Goal: Complete application form: Complete application form

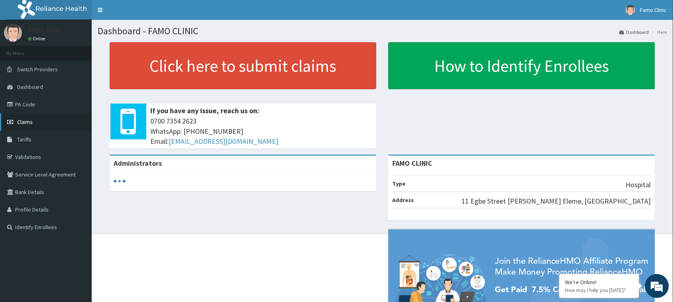
click at [30, 120] on span "Claims" at bounding box center [25, 121] width 16 height 7
click at [33, 120] on link "Claims" at bounding box center [46, 122] width 92 height 18
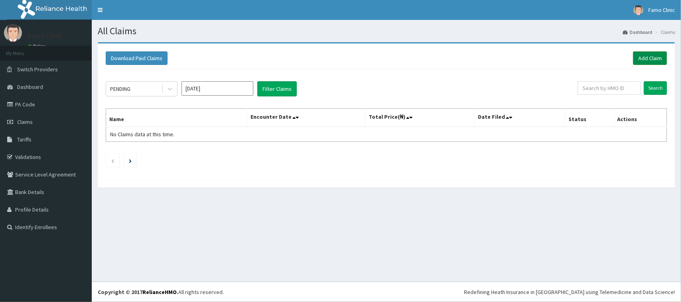
click at [645, 58] on link "Add Claim" at bounding box center [650, 58] width 34 height 14
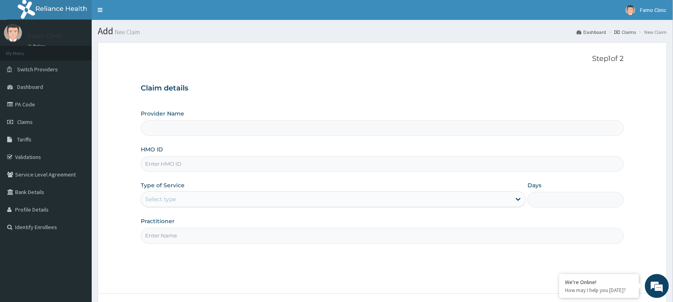
type input "FAMO CLINIC"
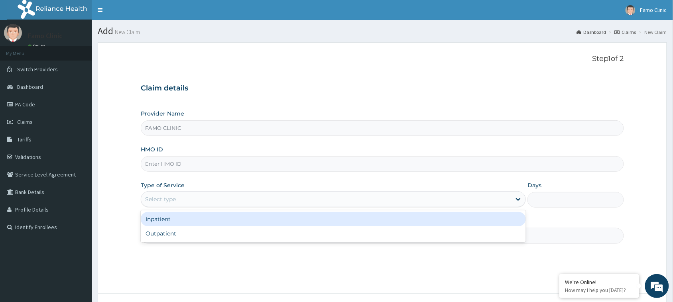
click at [183, 202] on div "Select type" at bounding box center [326, 199] width 370 height 13
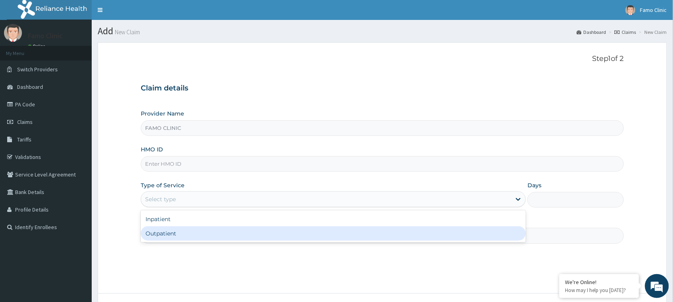
click at [183, 235] on div "Outpatient" at bounding box center [333, 233] width 385 height 14
type input "1"
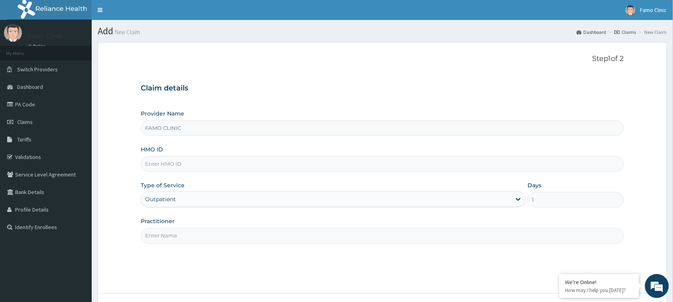
scroll to position [63, 0]
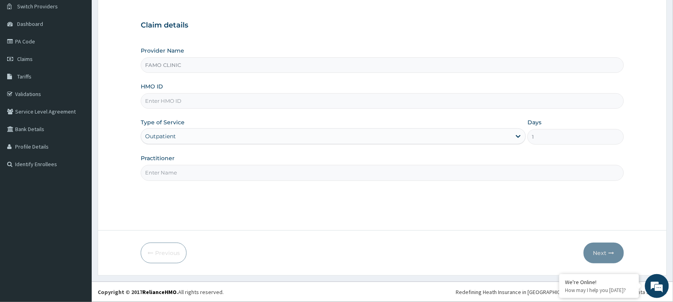
click at [197, 170] on input "Practitioner" at bounding box center [382, 173] width 483 height 16
type input "Dr. Dadigi"
click at [178, 96] on input "HMO ID" at bounding box center [382, 101] width 483 height 16
type input "STZ/10205/A"
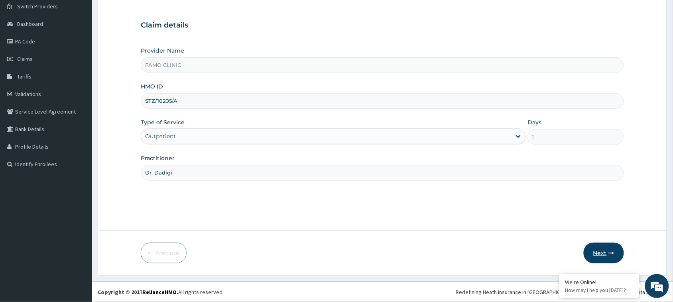
click at [598, 246] on button "Next" at bounding box center [604, 253] width 40 height 21
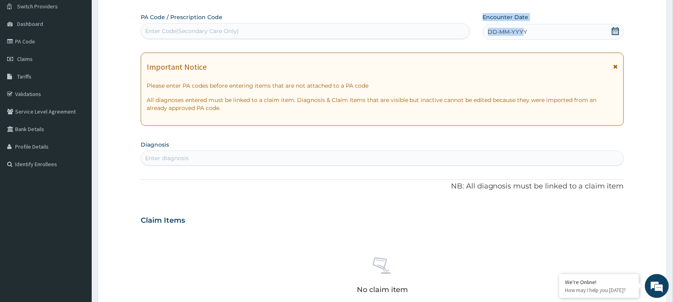
drag, startPoint x: 525, startPoint y: 30, endPoint x: 469, endPoint y: 31, distance: 55.8
click at [469, 31] on div "PA Code / Prescription Code Enter Code(Secondary Care Only) Encounter Date DD-M…" at bounding box center [376, 26] width 470 height 27
drag, startPoint x: 568, startPoint y: 29, endPoint x: 539, endPoint y: 34, distance: 29.5
click at [567, 29] on div "DD-MM-YYYY" at bounding box center [553, 32] width 141 height 16
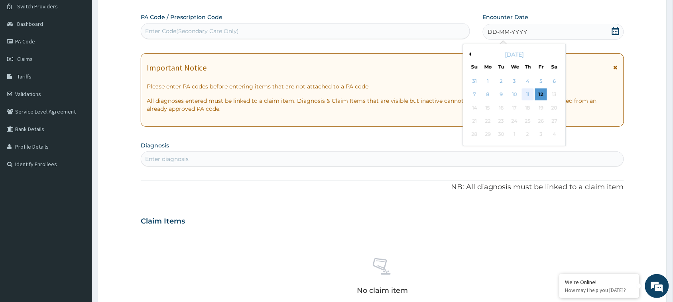
click at [528, 93] on div "11" at bounding box center [528, 95] width 12 height 12
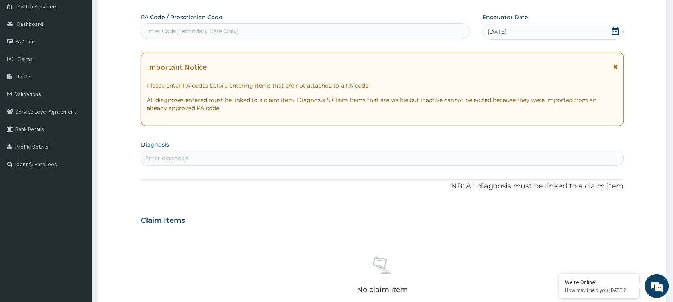
click at [181, 158] on div "Enter diagnosis" at bounding box center [166, 158] width 43 height 8
type input "Plasm"
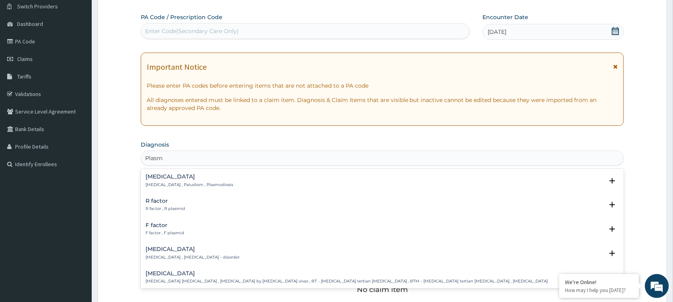
click at [160, 176] on h4 "Malaria" at bounding box center [190, 177] width 88 height 6
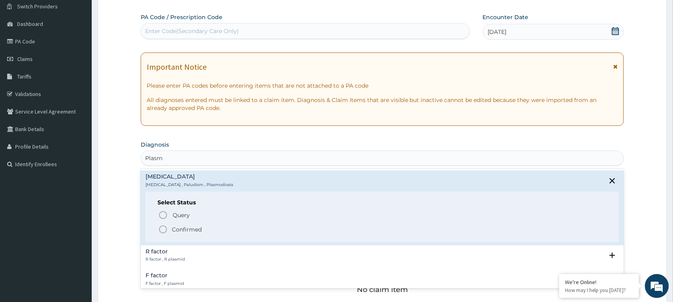
click at [165, 228] on icon "status option filled" at bounding box center [163, 230] width 10 height 10
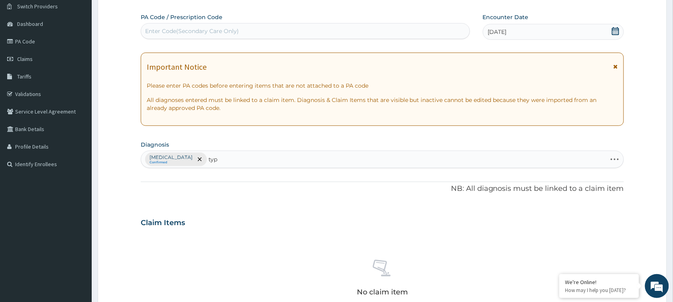
type input "typh"
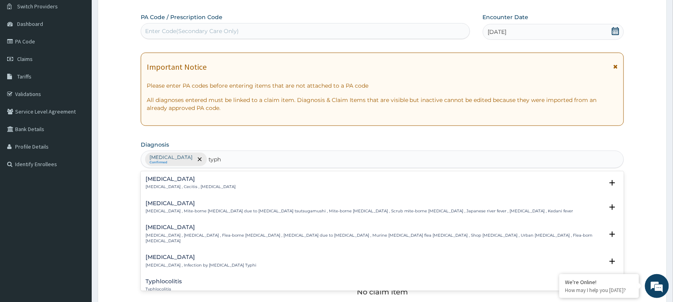
click at [177, 254] on h4 "Typhoid fever" at bounding box center [201, 257] width 111 height 6
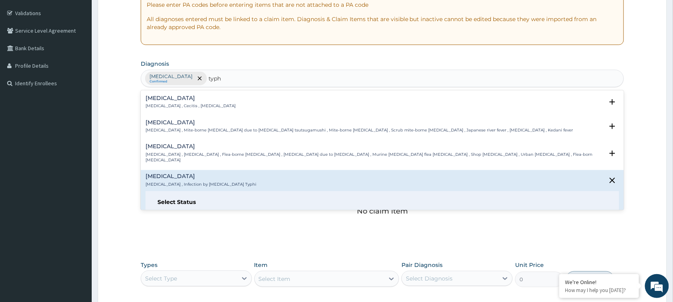
scroll to position [178, 0]
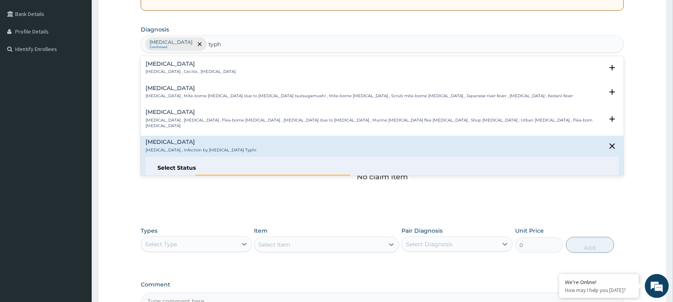
click at [164, 176] on icon "status option query" at bounding box center [163, 181] width 10 height 10
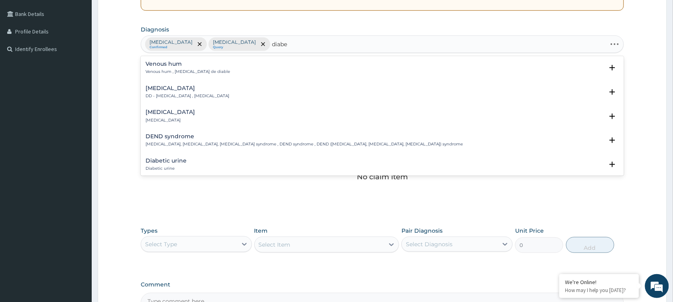
type input "diabet"
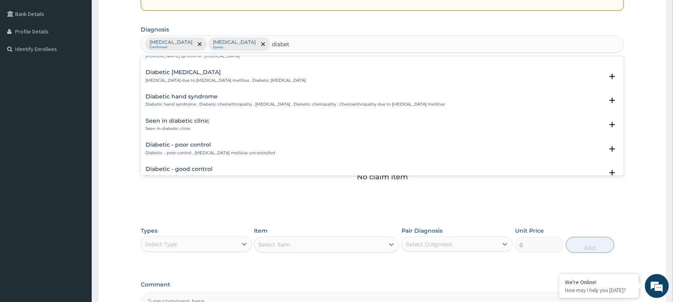
scroll to position [651, 0]
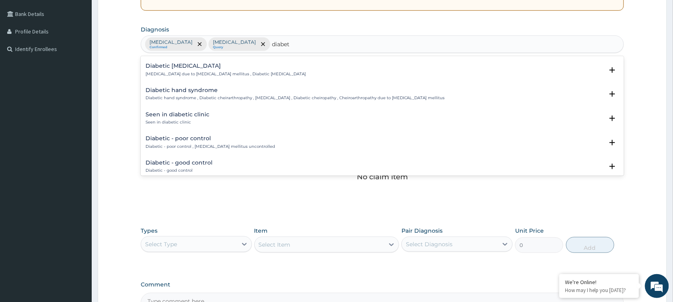
click at [190, 166] on div "Diabetic - good control Diabetic - good control" at bounding box center [179, 167] width 67 height 14
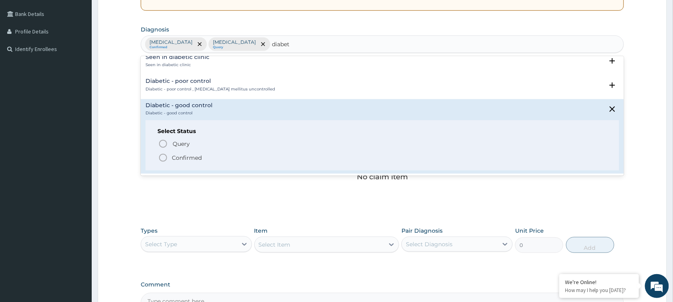
scroll to position [711, 0]
click at [163, 156] on icon "status option filled" at bounding box center [163, 156] width 10 height 10
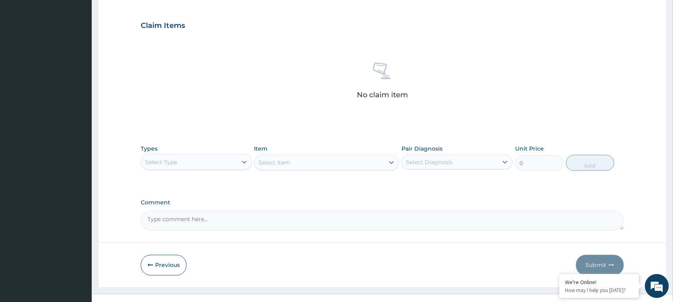
scroll to position [273, 0]
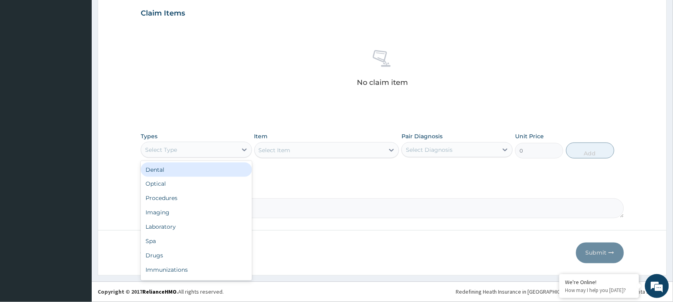
click at [231, 146] on div "Select Type" at bounding box center [189, 150] width 96 height 13
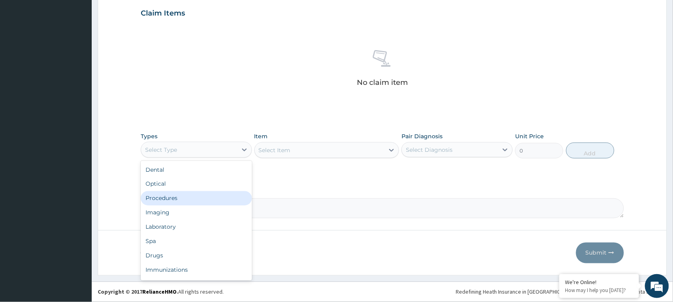
click at [183, 199] on div "Procedures" at bounding box center [196, 198] width 111 height 14
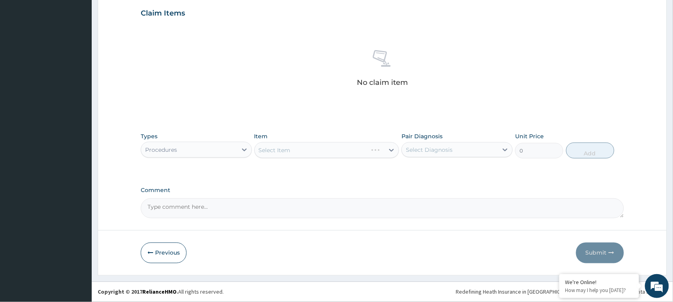
click at [300, 147] on div "Select Item" at bounding box center [326, 150] width 145 height 16
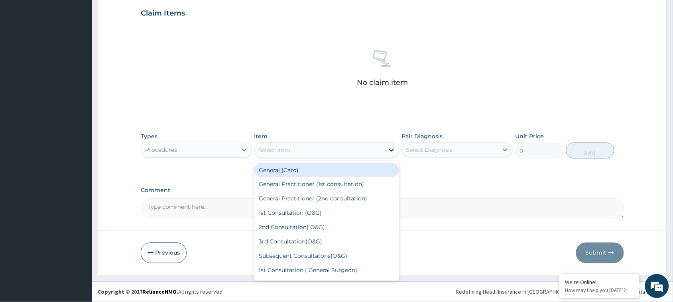
click at [391, 148] on icon at bounding box center [391, 150] width 8 height 8
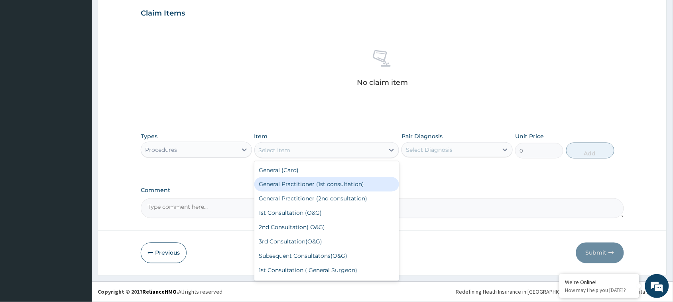
click at [332, 183] on div "General Practitioner (1st consultation)" at bounding box center [326, 184] width 145 height 14
type input "1500"
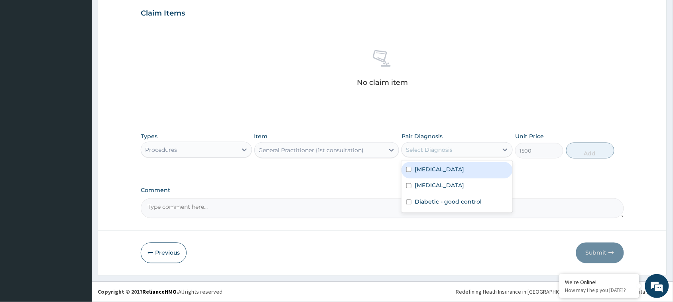
click at [430, 148] on div "Select Diagnosis" at bounding box center [429, 150] width 47 height 8
click at [409, 167] on input "checkbox" at bounding box center [408, 169] width 5 height 5
checkbox input "true"
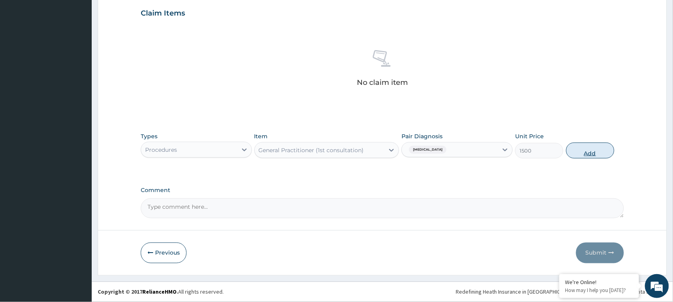
click at [587, 154] on button "Add" at bounding box center [590, 151] width 48 height 16
type input "0"
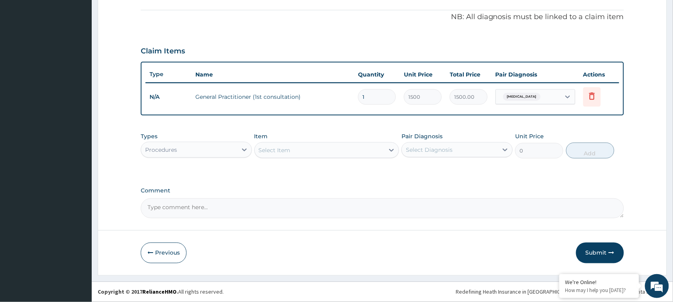
scroll to position [234, 0]
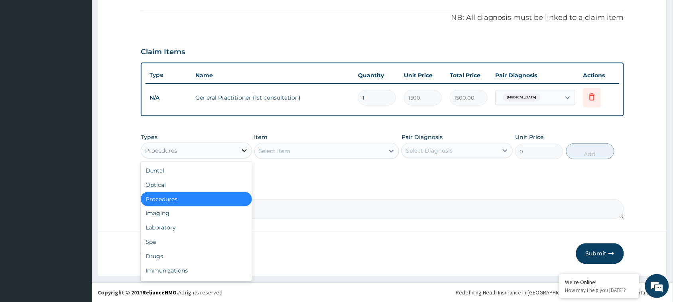
click at [246, 148] on icon at bounding box center [244, 151] width 8 height 8
drag, startPoint x: 168, startPoint y: 254, endPoint x: 274, endPoint y: 188, distance: 125.0
click at [168, 255] on div "Drugs" at bounding box center [196, 257] width 111 height 14
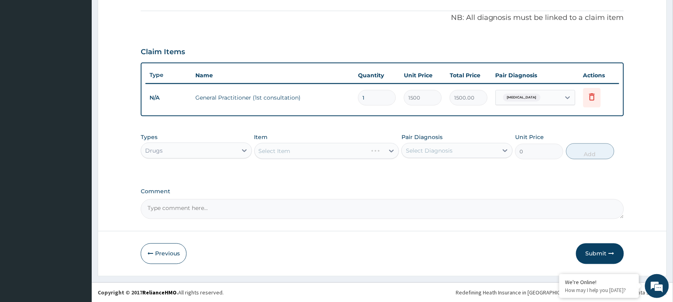
click at [300, 146] on div "Select Item" at bounding box center [326, 151] width 145 height 16
click at [393, 151] on div "Select Item" at bounding box center [326, 151] width 145 height 16
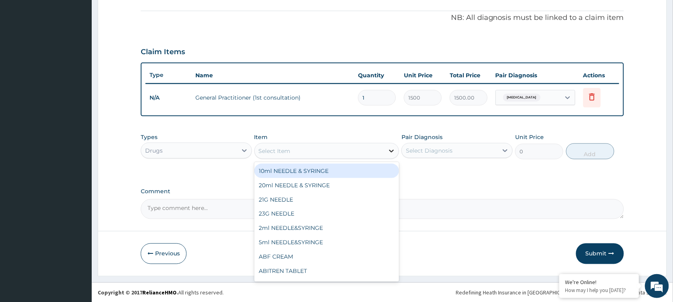
click at [391, 150] on icon at bounding box center [391, 151] width 8 height 8
type input "coar"
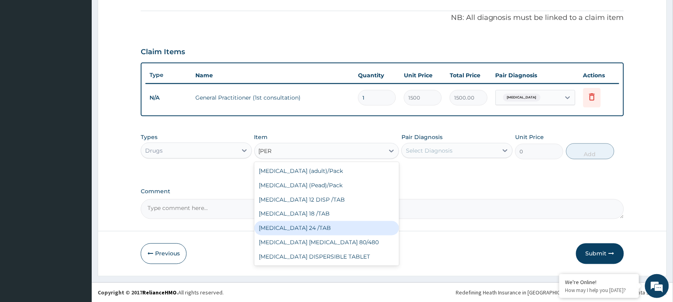
click at [314, 221] on div "COARTEM 24 /TAB" at bounding box center [326, 228] width 145 height 14
type input "75"
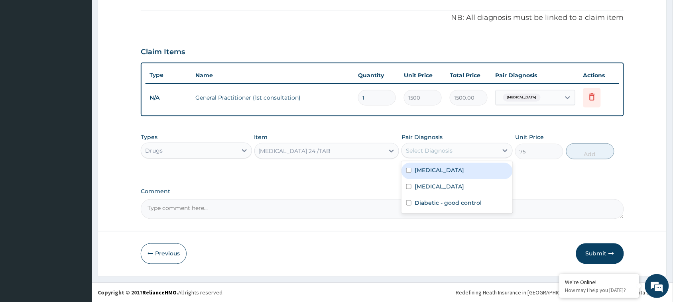
click at [434, 147] on div "Select Diagnosis" at bounding box center [429, 151] width 47 height 8
click at [409, 170] on input "checkbox" at bounding box center [408, 170] width 5 height 5
checkbox input "true"
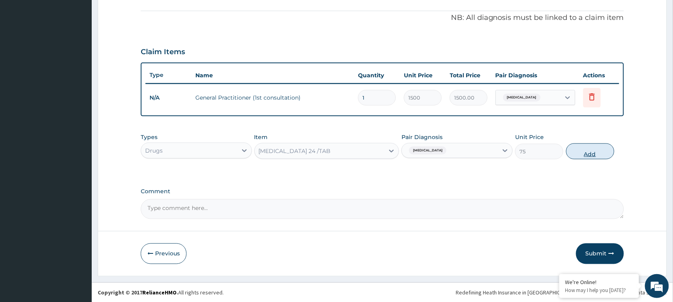
click at [585, 146] on button "Add" at bounding box center [590, 152] width 48 height 16
type input "0"
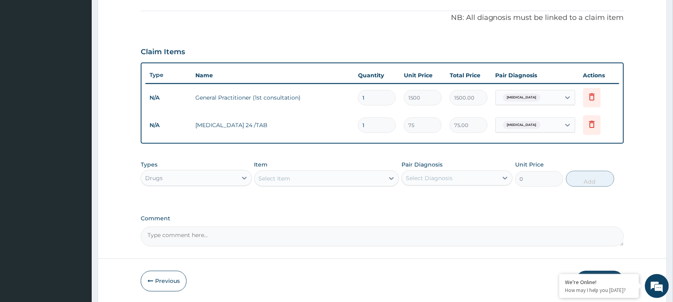
drag, startPoint x: 372, startPoint y: 125, endPoint x: 350, endPoint y: 124, distance: 21.9
click at [350, 124] on tr "N/A COARTEM 24 /TAB 1 75 75.00 Malaria Delete" at bounding box center [383, 126] width 474 height 28
type input "2"
type input "150.00"
type input "24"
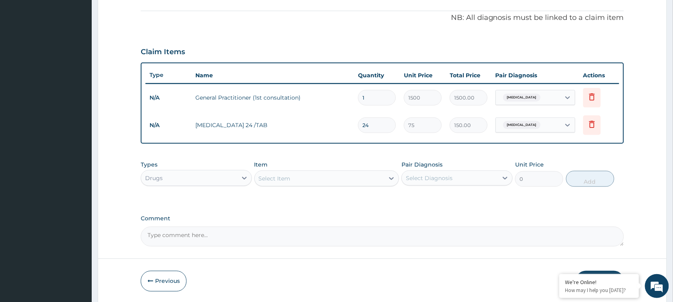
type input "1800.00"
type input "24"
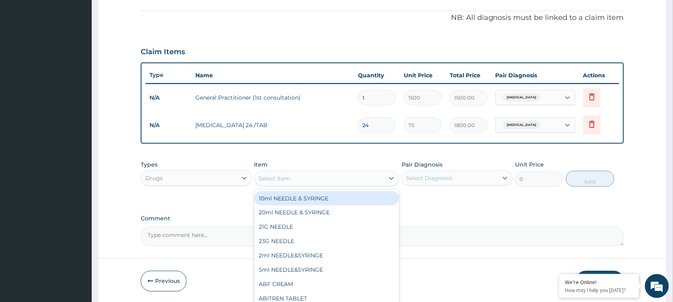
click at [307, 176] on div "Select Item" at bounding box center [320, 178] width 130 height 13
type input "para"
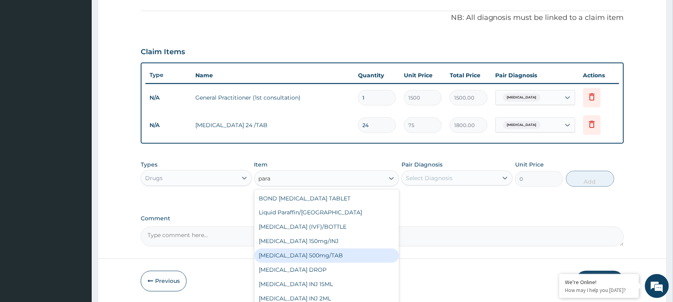
click at [327, 252] on div "PARACETAMOL 500mg/TAB" at bounding box center [326, 256] width 145 height 14
type input "7.5"
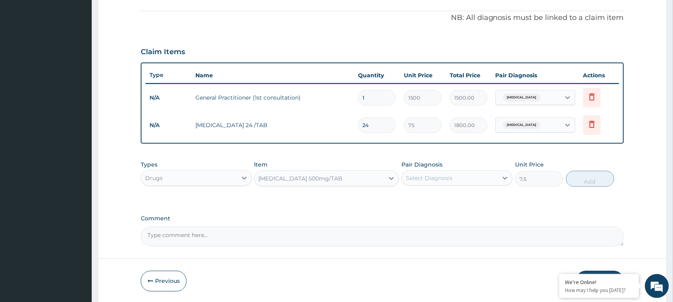
click at [459, 176] on div "Select Diagnosis" at bounding box center [450, 178] width 96 height 13
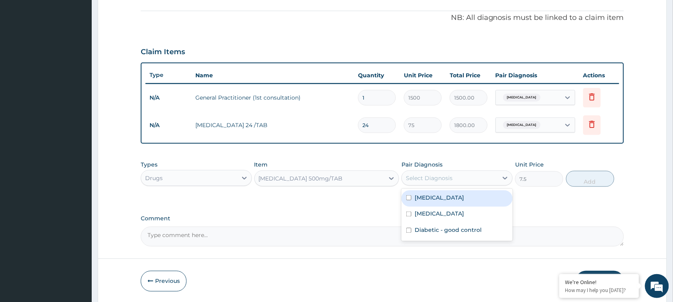
click at [409, 195] on input "checkbox" at bounding box center [408, 197] width 5 height 5
checkbox input "true"
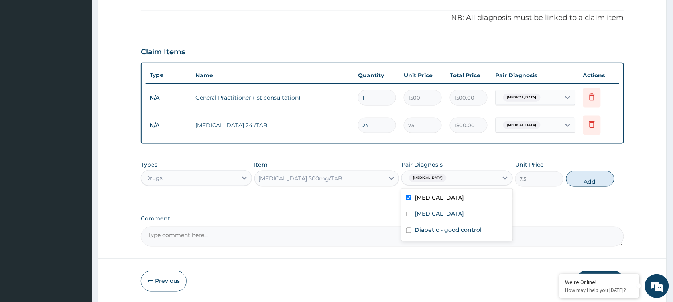
click at [607, 171] on button "Add" at bounding box center [590, 179] width 48 height 16
type input "0"
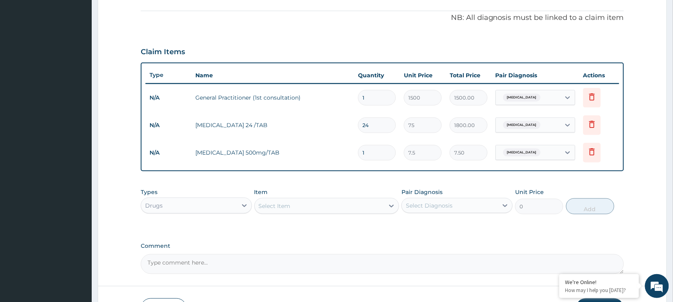
drag, startPoint x: 374, startPoint y: 152, endPoint x: 352, endPoint y: 150, distance: 22.1
click at [352, 150] on tr "N/A PARACETAMOL 500mg/TAB 1 7.5 7.50 Malaria Delete" at bounding box center [383, 153] width 474 height 28
type input "18"
type input "135.00"
type input "18"
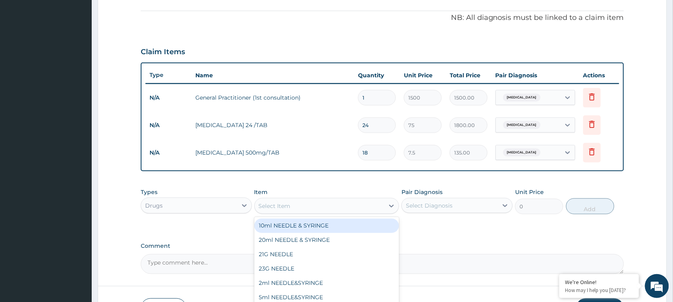
click at [316, 207] on div "Select Item" at bounding box center [320, 206] width 130 height 13
type input "cip"
click at [319, 226] on div "Ciprofloxacin 500mg/TAB" at bounding box center [326, 226] width 145 height 14
type input "120"
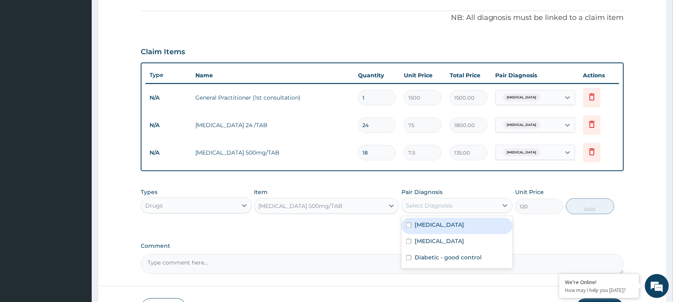
click at [432, 200] on div "Select Diagnosis" at bounding box center [450, 205] width 96 height 13
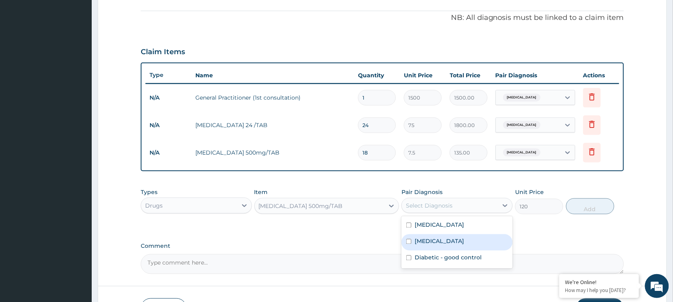
click at [409, 240] on input "checkbox" at bounding box center [408, 241] width 5 height 5
checkbox input "true"
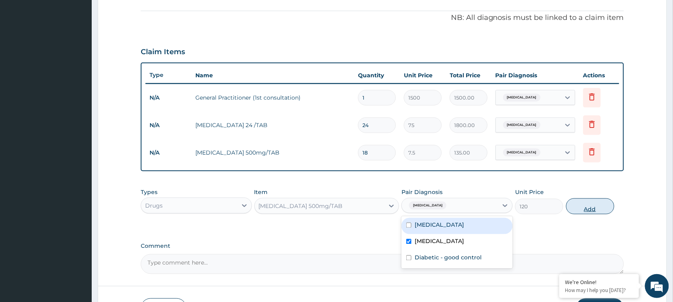
click at [597, 205] on button "Add" at bounding box center [590, 207] width 48 height 16
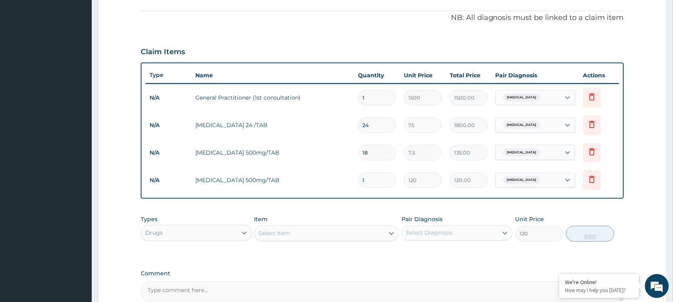
type input "0"
drag, startPoint x: 365, startPoint y: 178, endPoint x: 350, endPoint y: 175, distance: 15.7
click at [350, 175] on tr "N/A Ciprofloxacin 500mg/TAB 1 120 120.00 Typhoid fever Delete" at bounding box center [383, 181] width 474 height 28
type input "10"
type input "1200.00"
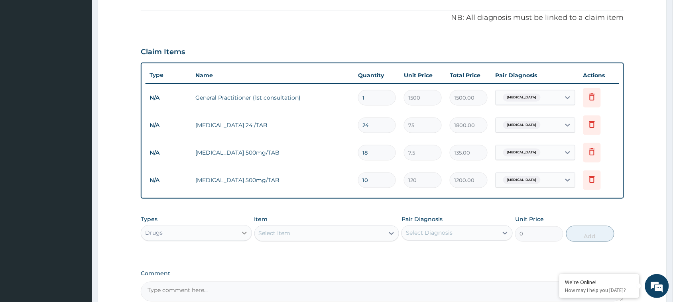
type input "10"
click at [246, 229] on icon at bounding box center [244, 233] width 8 height 8
drag, startPoint x: 180, startPoint y: 283, endPoint x: 234, endPoint y: 272, distance: 55.4
click at [200, 284] on div "Laboratory" at bounding box center [196, 284] width 111 height 14
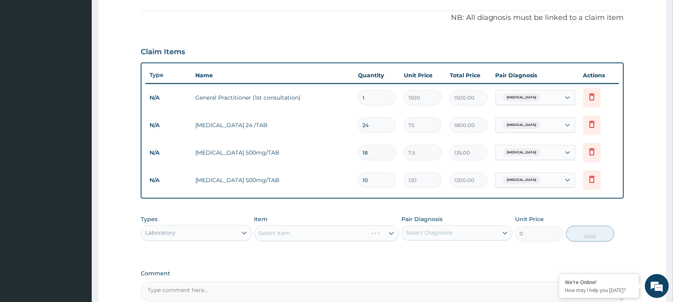
click at [303, 230] on div "Select Item" at bounding box center [326, 234] width 145 height 16
click at [391, 232] on div "Select Item" at bounding box center [326, 234] width 145 height 16
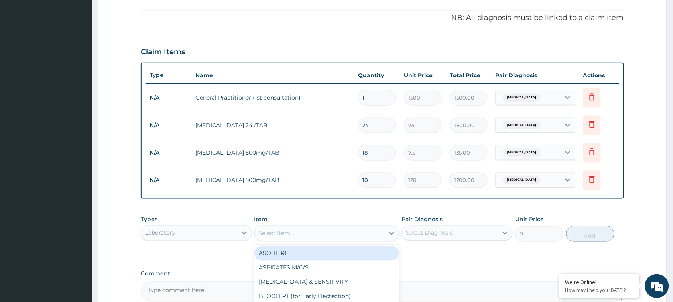
click at [391, 232] on icon at bounding box center [391, 234] width 8 height 8
type input "mal"
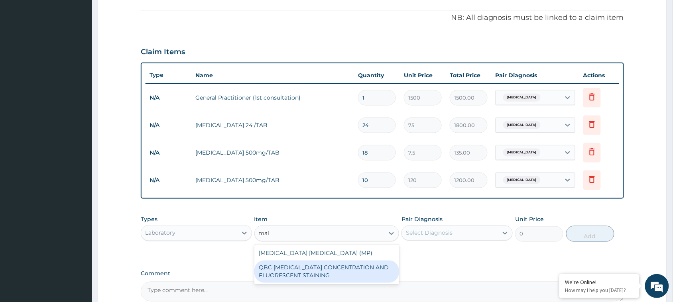
click at [311, 268] on div "QBC MALARIA CONCENTRATION AND FLUORESCENT STAINING" at bounding box center [326, 272] width 145 height 22
type input "1800"
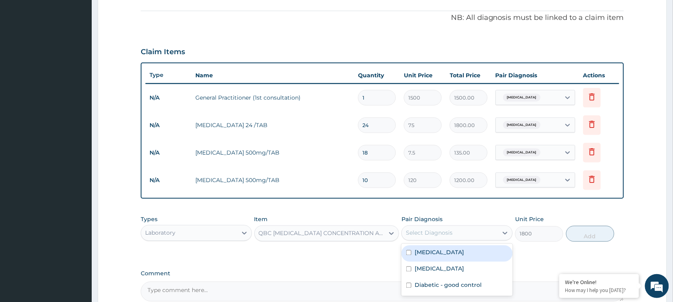
click at [433, 232] on div "Select Diagnosis" at bounding box center [429, 233] width 47 height 8
click at [410, 253] on input "checkbox" at bounding box center [408, 252] width 5 height 5
checkbox input "true"
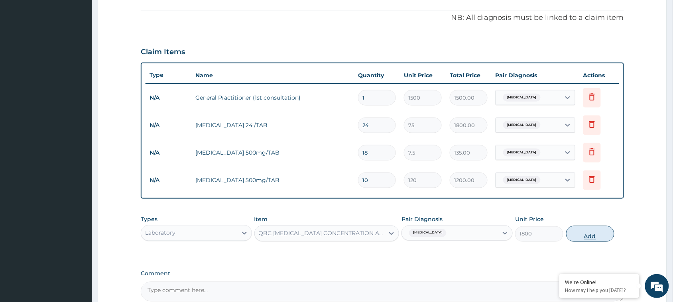
click at [585, 231] on button "Add" at bounding box center [590, 234] width 48 height 16
type input "0"
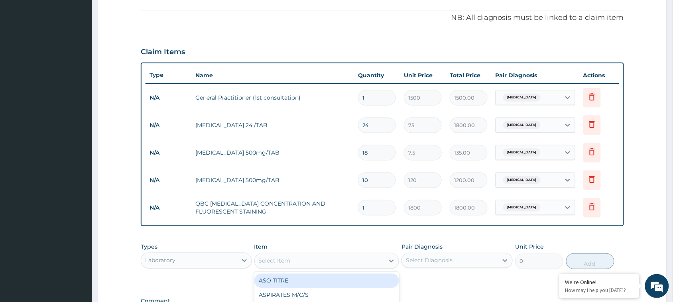
click at [316, 260] on div "Select Item" at bounding box center [320, 261] width 130 height 13
type input "rbs"
drag, startPoint x: 672, startPoint y: 162, endPoint x: 680, endPoint y: 216, distance: 54.8
click at [673, 216] on html "R EL Toggle navigation Famo Clinic Famo Clinic - famoclinic@gmail.com Member si…" at bounding box center [336, 89] width 673 height 647
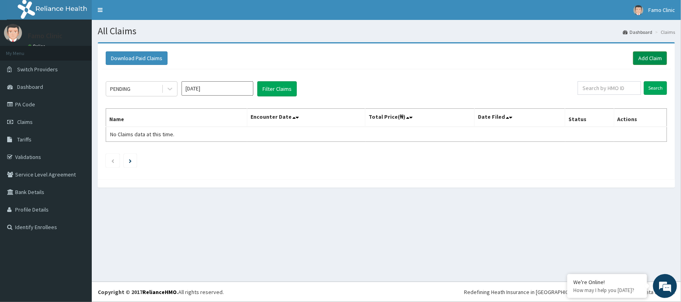
click at [651, 59] on link "Add Claim" at bounding box center [650, 58] width 34 height 14
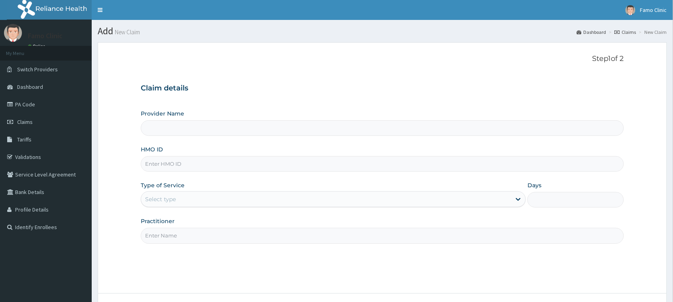
click at [190, 162] on input "HMO ID" at bounding box center [382, 164] width 483 height 16
type input "FAMO CLINIC"
type input "sfa/14111/a"
click at [197, 200] on div "Select type" at bounding box center [326, 199] width 370 height 13
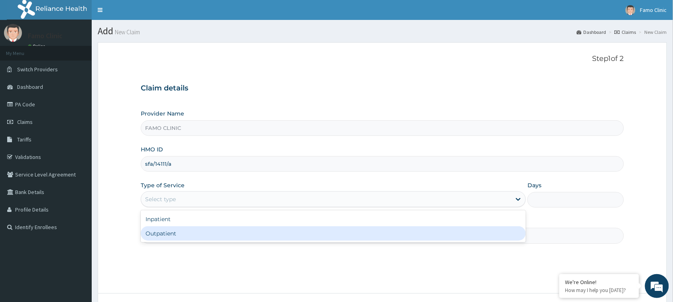
click at [204, 234] on div "Outpatient" at bounding box center [333, 233] width 385 height 14
type input "1"
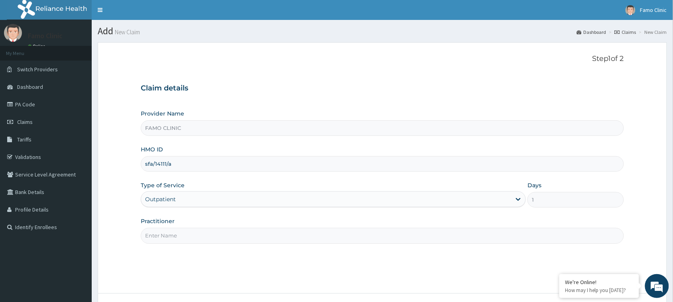
click at [214, 242] on input "Practitioner" at bounding box center [382, 236] width 483 height 16
type input "p"
type input "Dr. Edimeh"
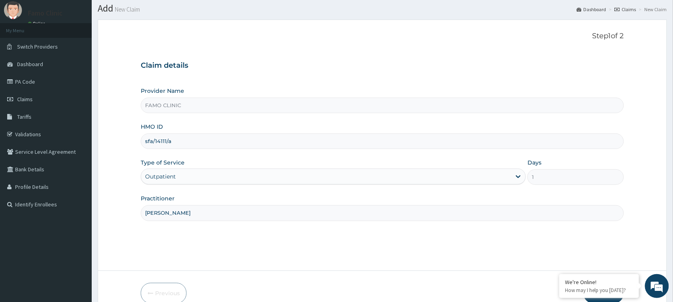
scroll to position [63, 0]
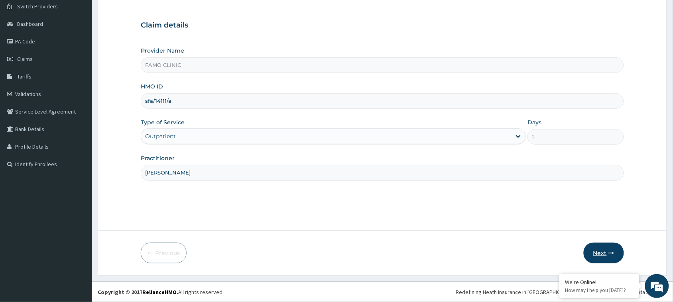
click at [605, 252] on button "Next" at bounding box center [604, 253] width 40 height 21
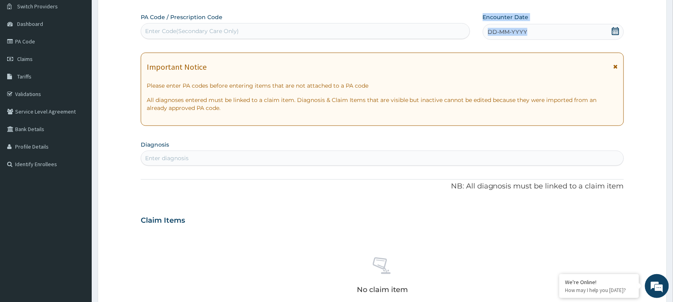
drag, startPoint x: 531, startPoint y: 31, endPoint x: 467, endPoint y: 43, distance: 65.3
click at [467, 43] on div "PA Code / Prescription Code Enter Code(Secondary Care Only) Encounter Date DD-M…" at bounding box center [382, 219] width 483 height 413
click at [554, 28] on div "DD-MM-YYYY" at bounding box center [553, 32] width 141 height 16
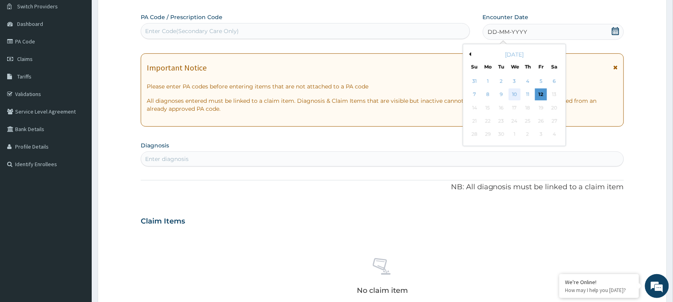
click at [515, 93] on div "10" at bounding box center [515, 95] width 12 height 12
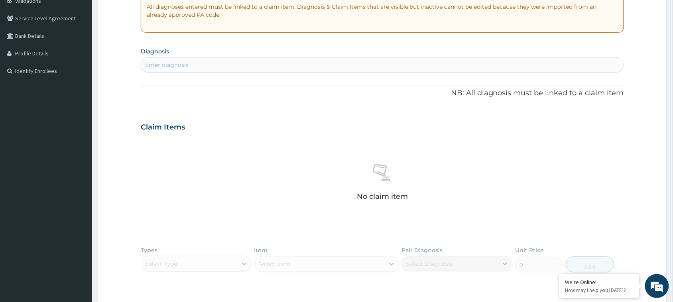
scroll to position [163, 0]
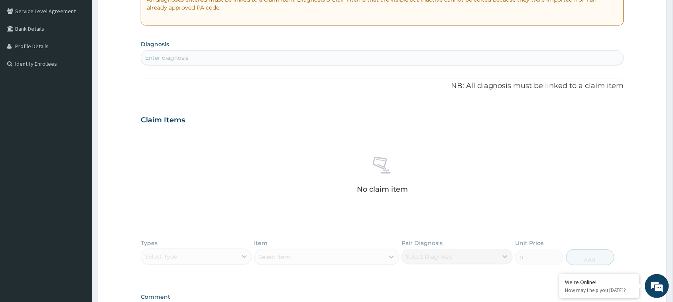
click at [201, 53] on div "Enter diagnosis" at bounding box center [382, 57] width 482 height 13
type input "plasm"
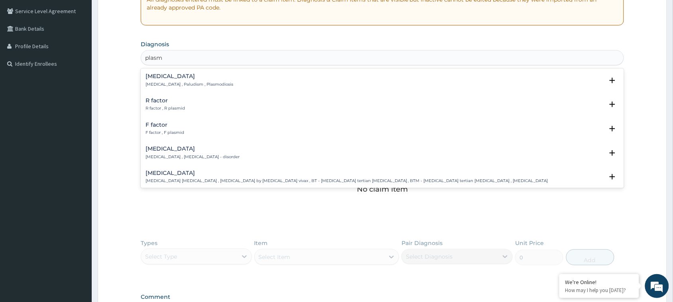
click at [170, 75] on h4 "[MEDICAL_DATA]" at bounding box center [190, 76] width 88 height 6
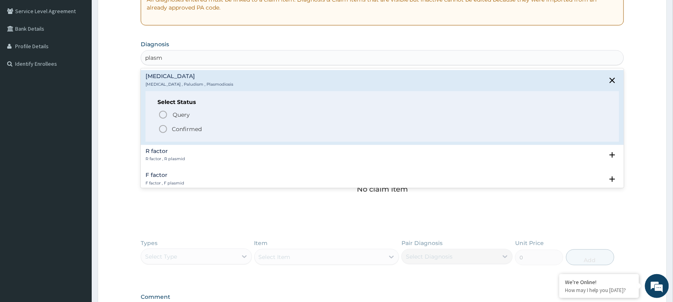
click at [164, 128] on icon "status option filled" at bounding box center [163, 129] width 10 height 10
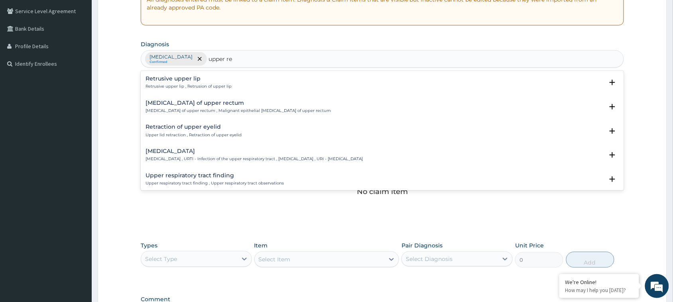
type input "upper res"
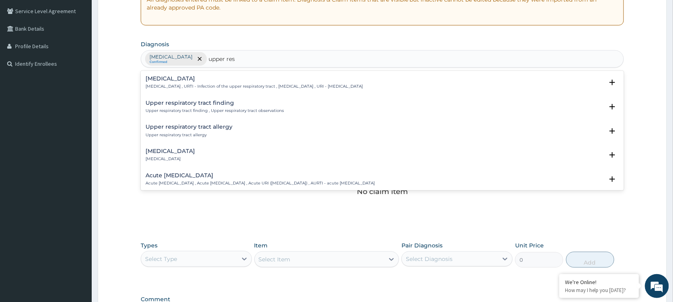
click at [203, 176] on h4 "Acute upper respiratory infection" at bounding box center [260, 176] width 229 height 6
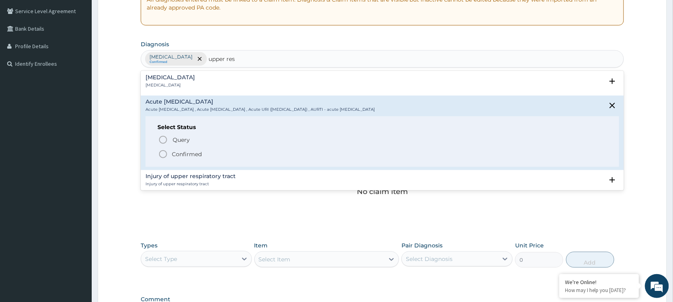
scroll to position [80, 0]
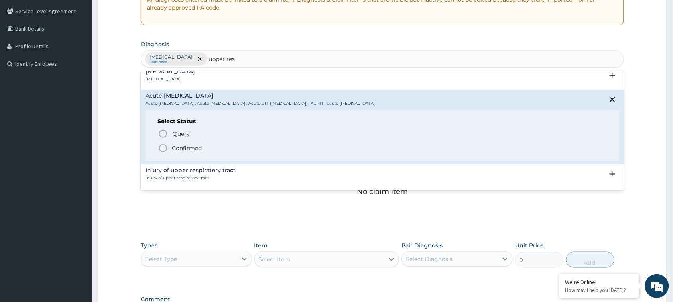
click at [161, 148] on icon "status option filled" at bounding box center [163, 149] width 10 height 10
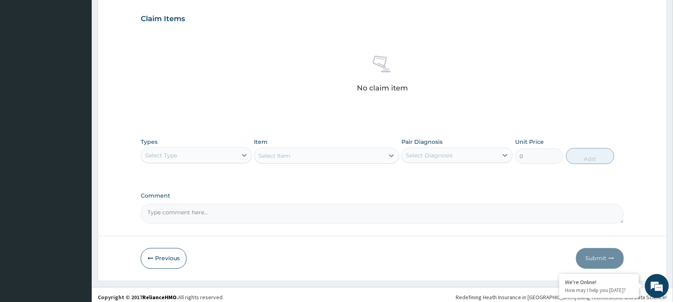
scroll to position [273, 0]
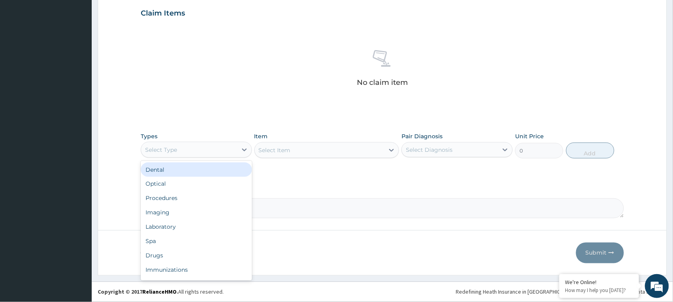
click at [226, 151] on div "Select Type" at bounding box center [189, 150] width 96 height 13
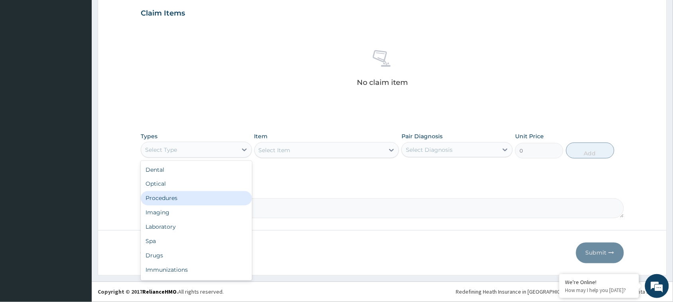
click at [183, 198] on div "Procedures" at bounding box center [196, 198] width 111 height 14
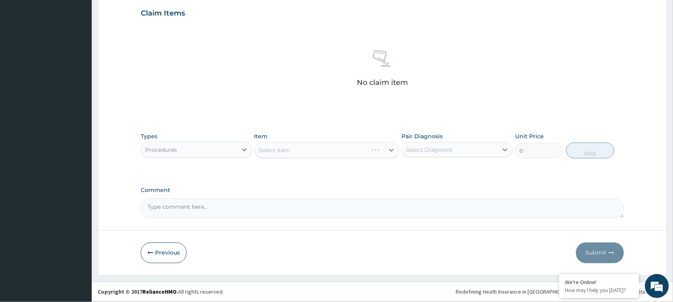
click at [320, 142] on div "Select Item" at bounding box center [326, 150] width 145 height 16
click at [392, 149] on div "Select Item" at bounding box center [326, 150] width 145 height 16
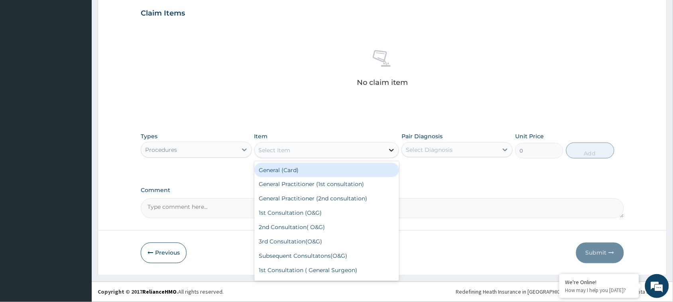
click at [393, 149] on icon at bounding box center [391, 150] width 8 height 8
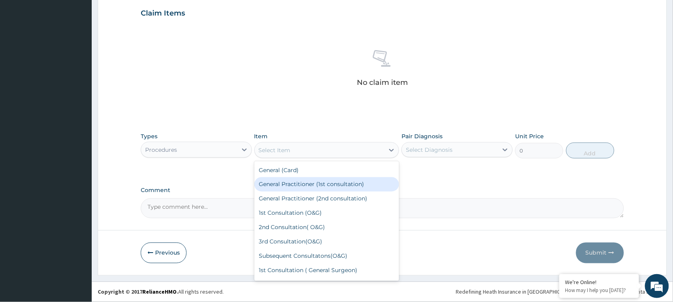
click at [322, 187] on div "General Practitioner (1st consultation)" at bounding box center [326, 184] width 145 height 14
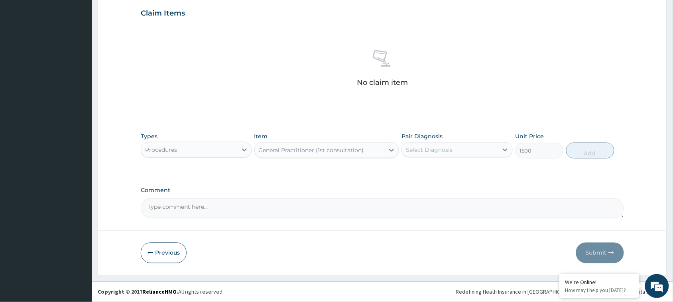
type input "1500"
click at [429, 145] on div "Select Diagnosis" at bounding box center [450, 150] width 96 height 13
click at [411, 168] on input "checkbox" at bounding box center [408, 169] width 5 height 5
checkbox input "true"
click at [594, 152] on button "Add" at bounding box center [590, 151] width 48 height 16
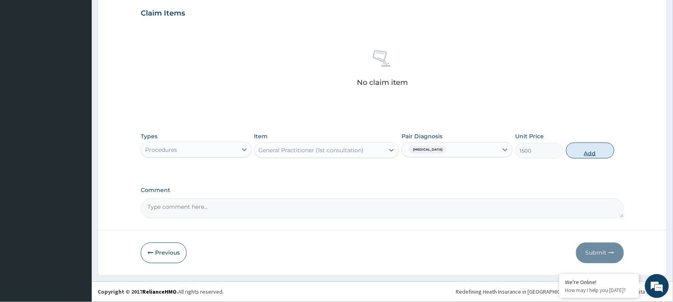
type input "0"
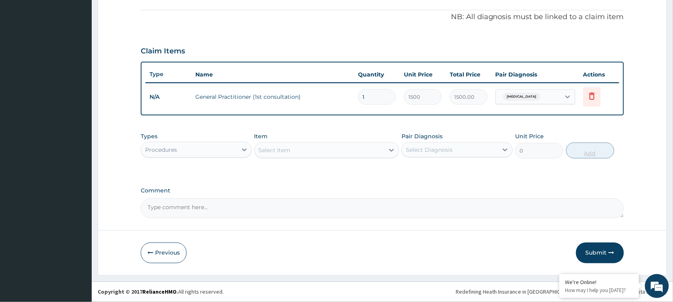
scroll to position [234, 0]
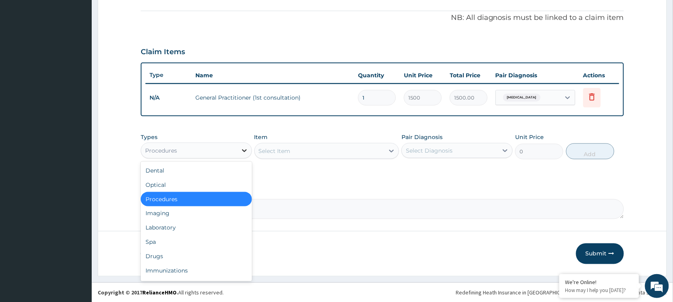
click at [244, 148] on icon at bounding box center [244, 151] width 8 height 8
click at [167, 254] on div "Drugs" at bounding box center [196, 257] width 111 height 14
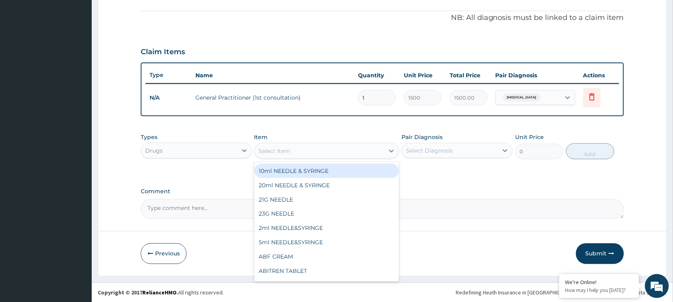
click at [311, 145] on div "Select Item" at bounding box center [320, 151] width 130 height 13
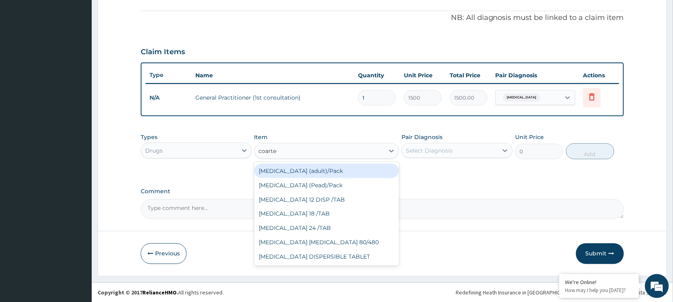
type input "coartem"
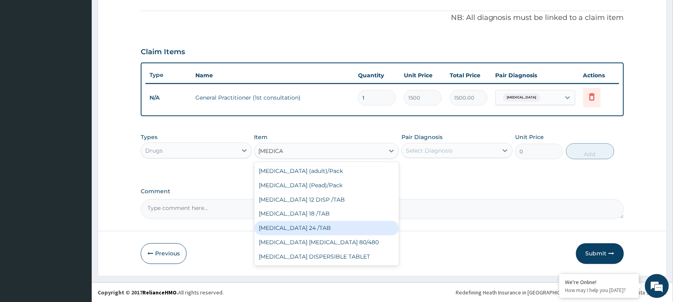
click at [309, 225] on div "COARTEM 24 /TAB" at bounding box center [326, 228] width 145 height 14
type input "75"
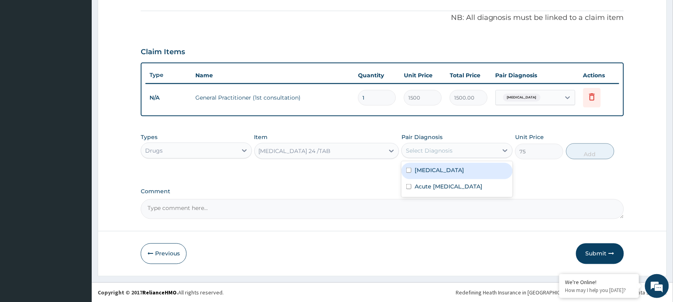
click at [420, 147] on div "Select Diagnosis" at bounding box center [429, 151] width 47 height 8
click at [409, 168] on input "checkbox" at bounding box center [408, 170] width 5 height 5
checkbox input "true"
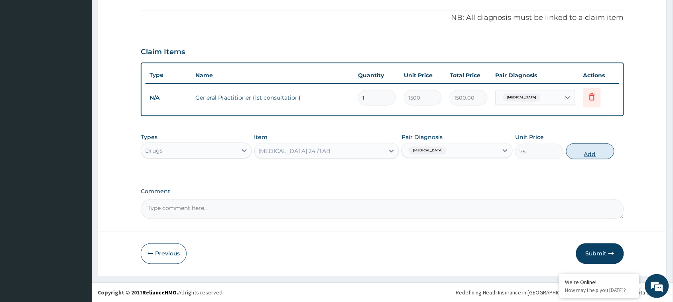
click at [584, 150] on button "Add" at bounding box center [590, 152] width 48 height 16
type input "0"
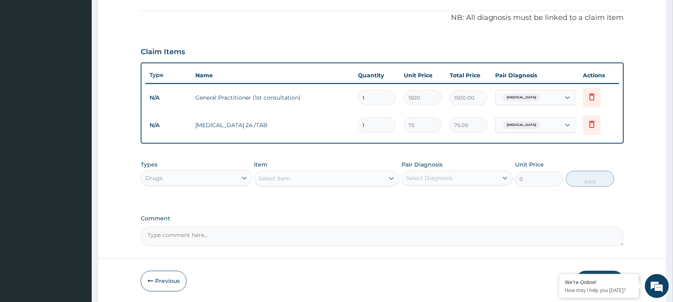
drag, startPoint x: 366, startPoint y: 124, endPoint x: 352, endPoint y: 124, distance: 14.0
click at [352, 124] on tr "N/A COARTEM 24 /TAB 1 75 75.00 Malaria Delete" at bounding box center [383, 126] width 474 height 28
type input "2"
type input "150.00"
type input "24"
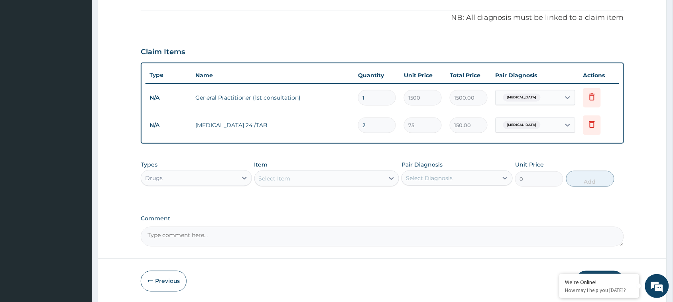
type input "1800.00"
type input "24"
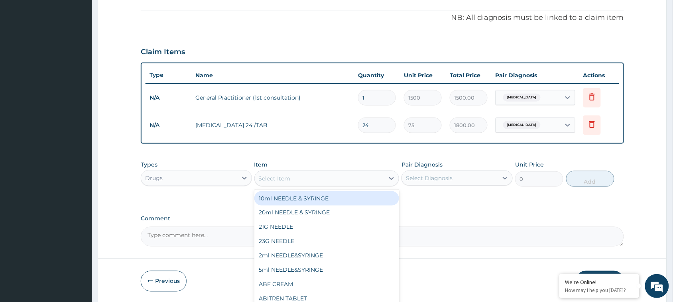
click at [285, 176] on div "Select Item" at bounding box center [275, 179] width 32 height 8
type input "para"
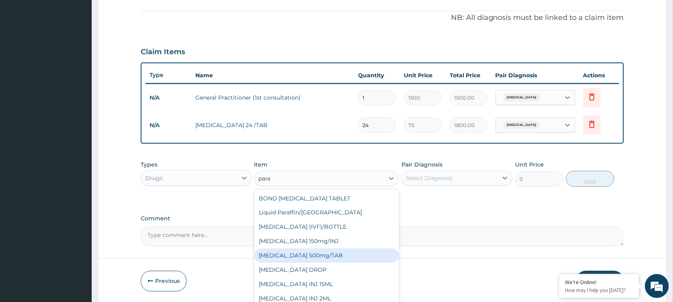
click at [313, 252] on div "PARACETAMOL 500mg/TAB" at bounding box center [326, 256] width 145 height 14
type input "7.5"
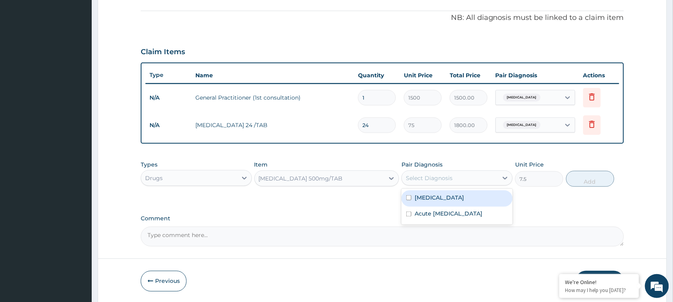
click at [427, 174] on div "Select Diagnosis" at bounding box center [429, 178] width 47 height 8
click at [407, 196] on input "checkbox" at bounding box center [408, 197] width 5 height 5
checkbox input "true"
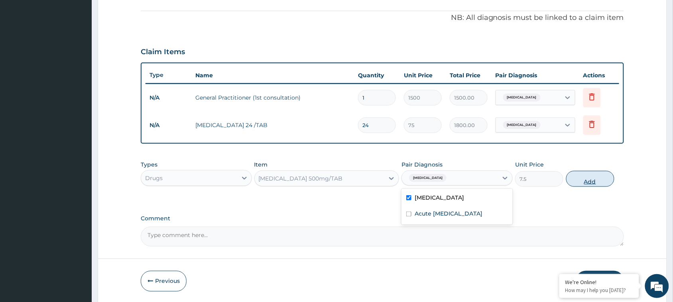
click at [600, 181] on button "Add" at bounding box center [590, 179] width 48 height 16
type input "0"
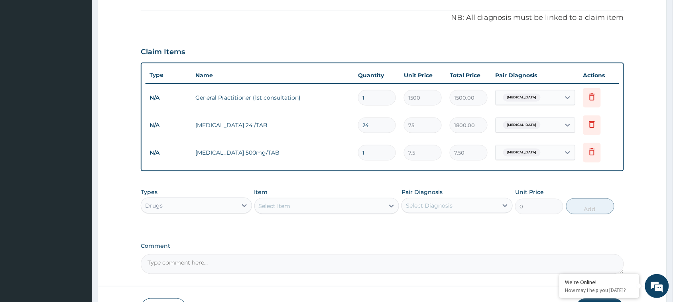
drag, startPoint x: 370, startPoint y: 150, endPoint x: 353, endPoint y: 151, distance: 17.2
click at [353, 151] on tr "N/A PARACETAMOL 500mg/TAB 1 7.5 7.50 Malaria Delete" at bounding box center [383, 153] width 474 height 28
type input "18"
type input "135.00"
type input "18"
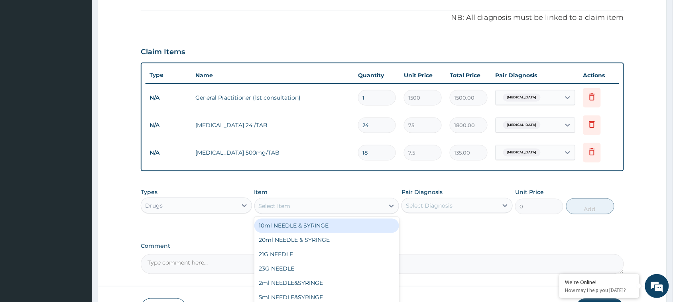
click at [346, 202] on div "Select Item" at bounding box center [320, 206] width 130 height 13
type input "beny"
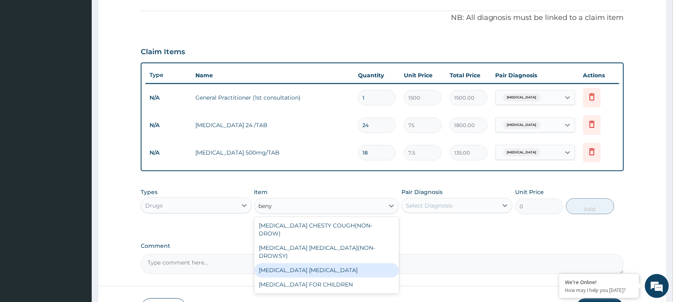
click at [309, 264] on div "BENYLIN EXPECTORANT" at bounding box center [326, 271] width 145 height 14
type input "1100"
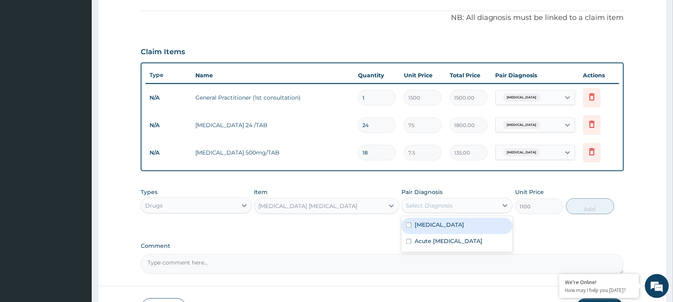
click at [437, 202] on div "Select Diagnosis" at bounding box center [429, 206] width 47 height 8
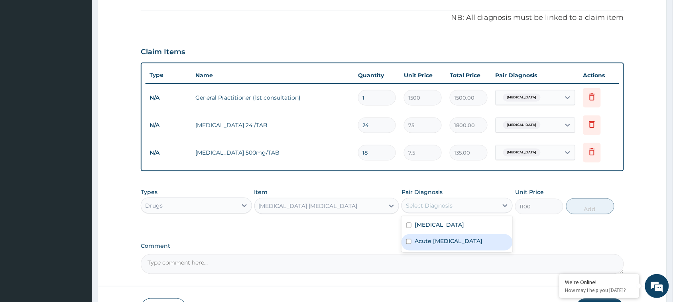
click at [408, 243] on input "checkbox" at bounding box center [408, 241] width 5 height 5
checkbox input "true"
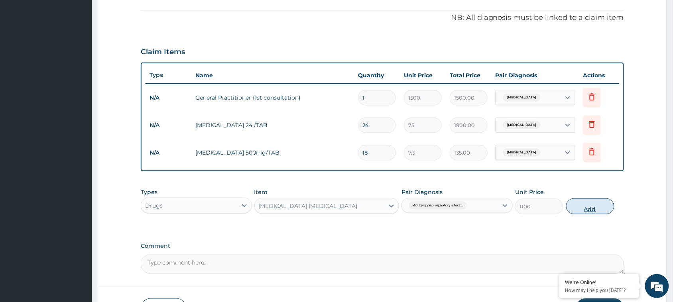
click at [601, 204] on button "Add" at bounding box center [590, 207] width 48 height 16
type input "0"
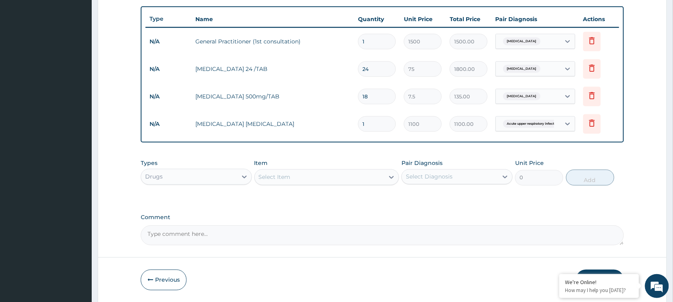
scroll to position [317, 0]
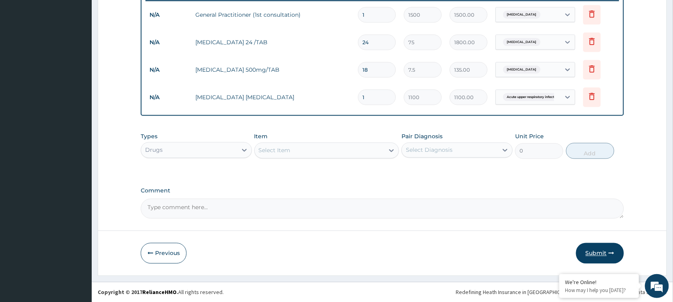
click at [597, 254] on button "Submit" at bounding box center [600, 253] width 48 height 21
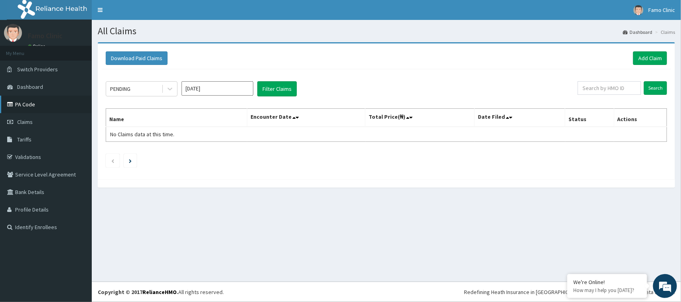
click at [24, 106] on link "PA Code" at bounding box center [46, 105] width 92 height 18
